Goal: Entertainment & Leisure: Browse casually

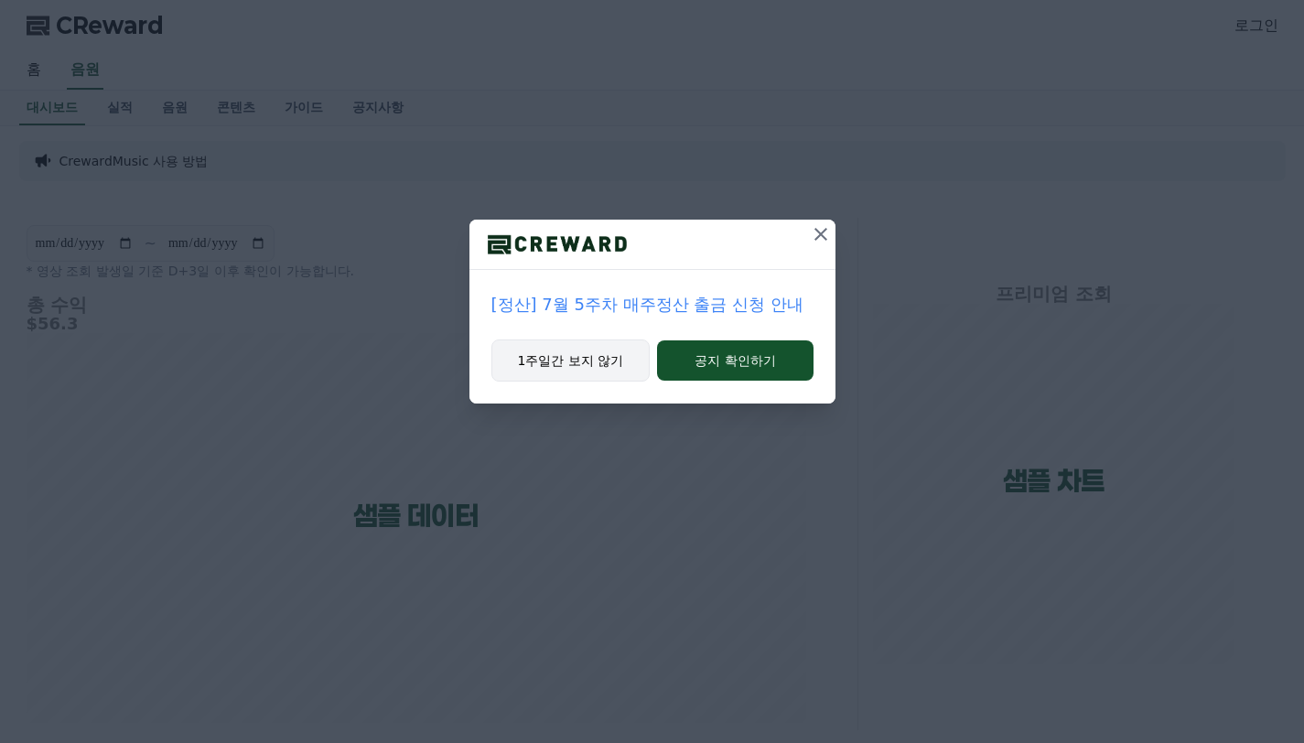
click at [606, 357] on button "1주일간 보지 않기" at bounding box center [570, 360] width 159 height 42
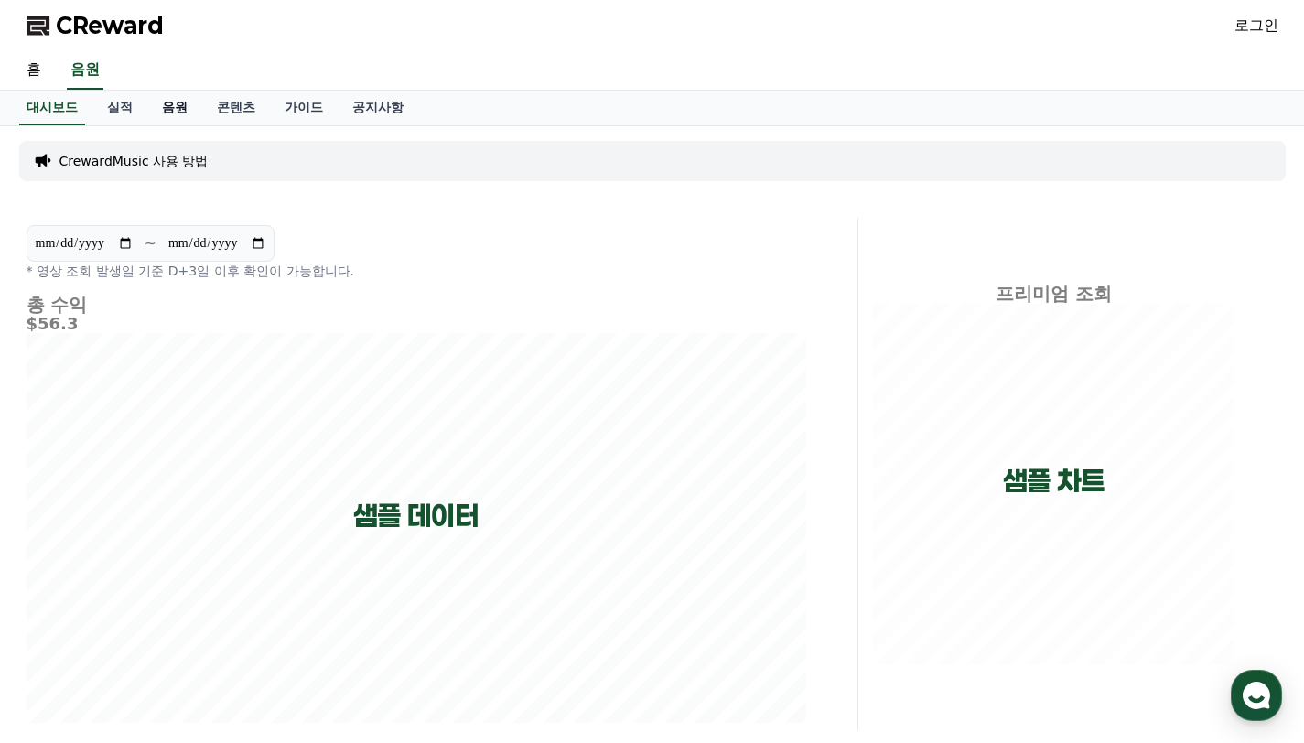
click at [156, 111] on link "음원" at bounding box center [174, 108] width 55 height 35
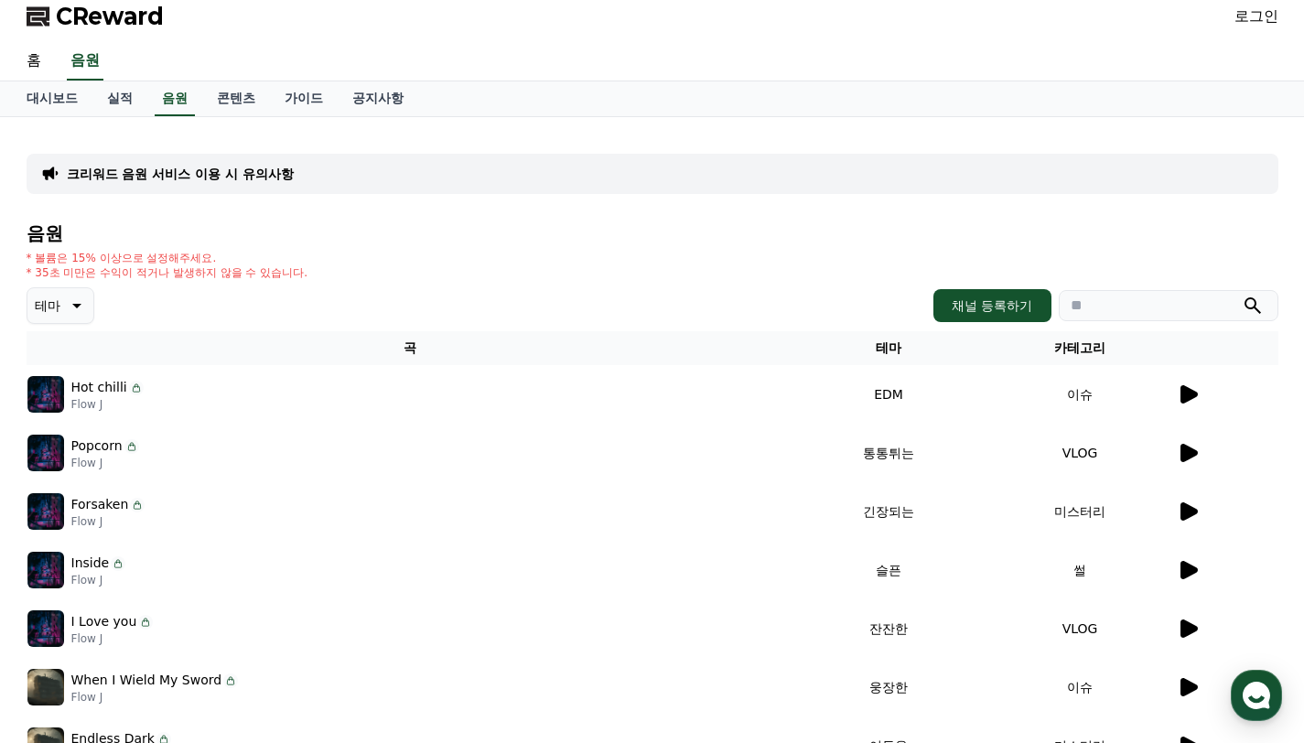
scroll to position [11, 0]
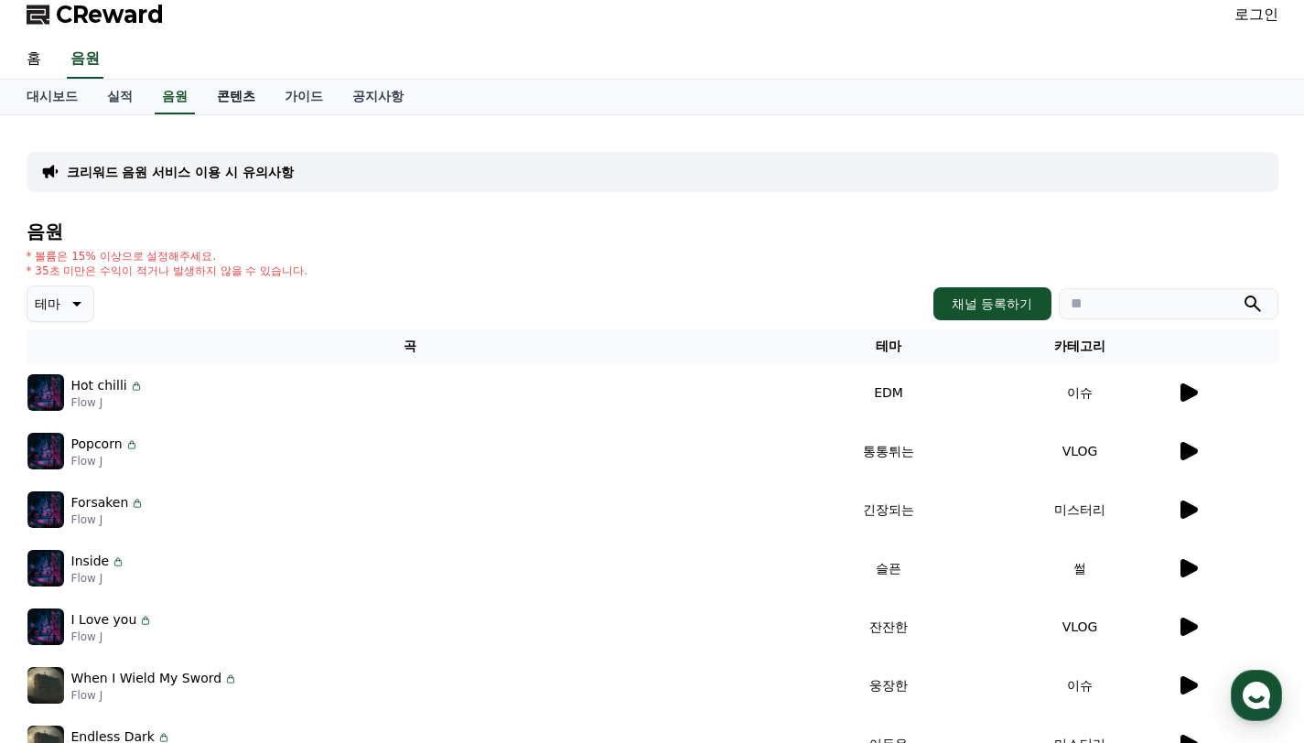
click at [212, 101] on link "콘텐츠" at bounding box center [236, 97] width 68 height 35
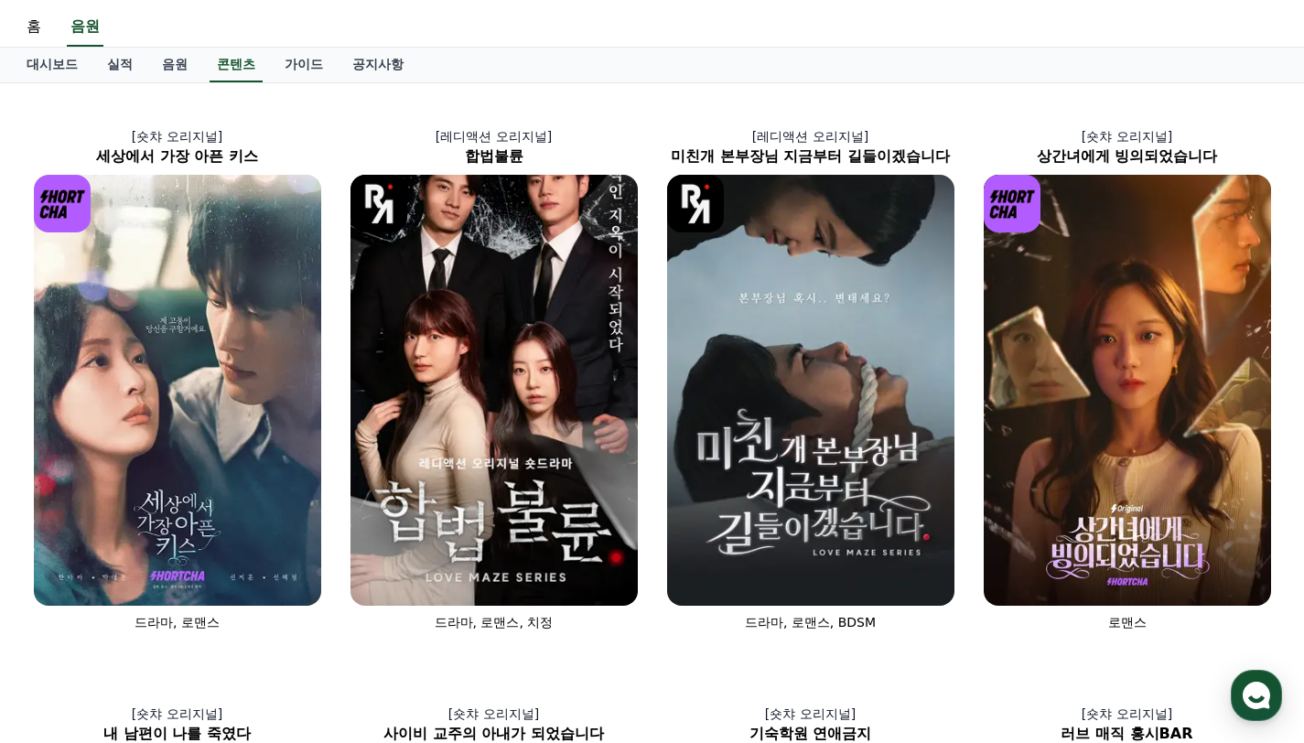
scroll to position [7, 0]
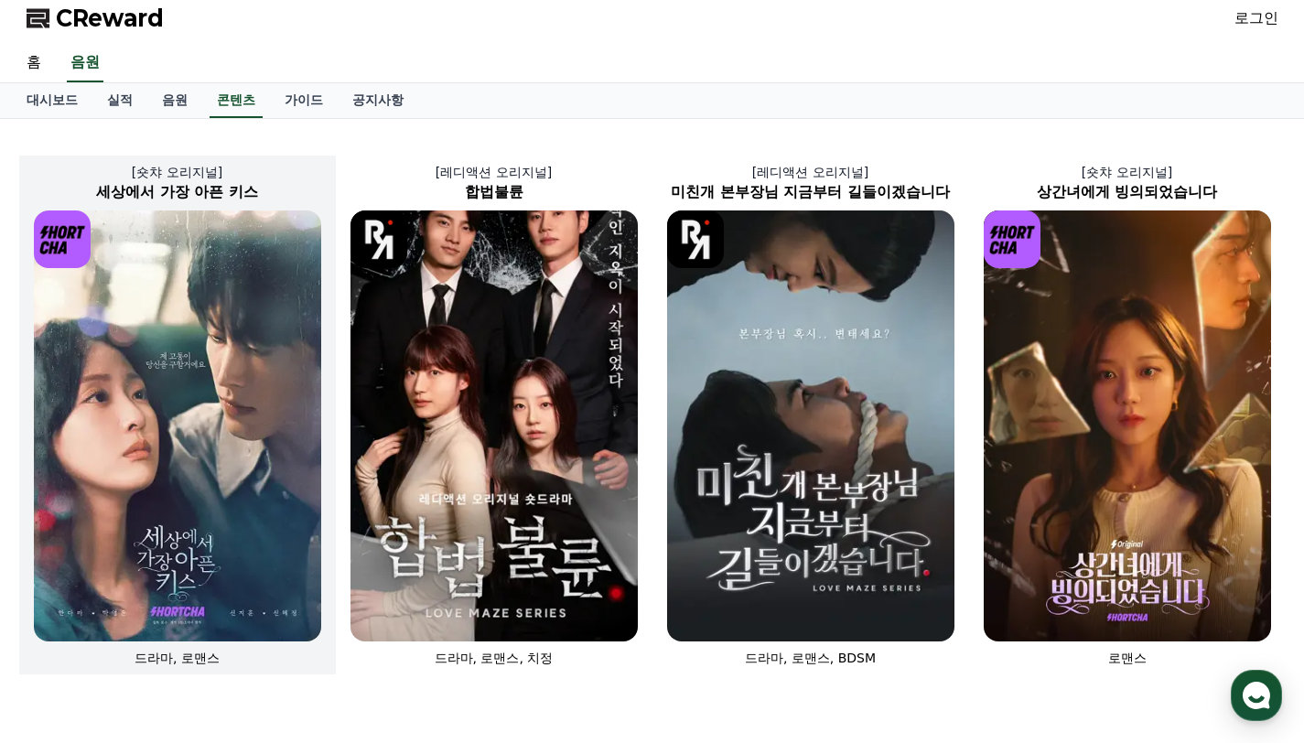
click at [233, 466] on img at bounding box center [177, 425] width 287 height 431
click at [229, 309] on img at bounding box center [177, 425] width 287 height 431
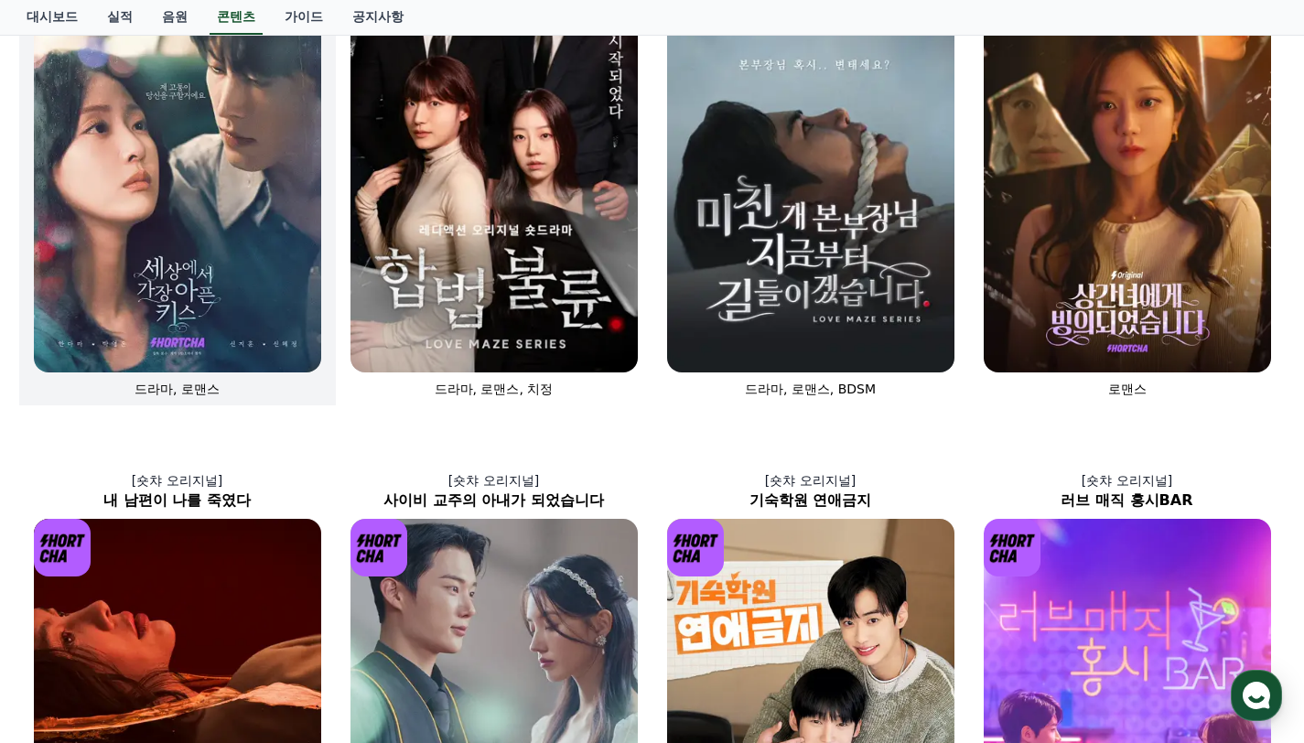
click at [187, 378] on div "드라마, 로맨스" at bounding box center [177, 169] width 317 height 456
